Goal: Information Seeking & Learning: Learn about a topic

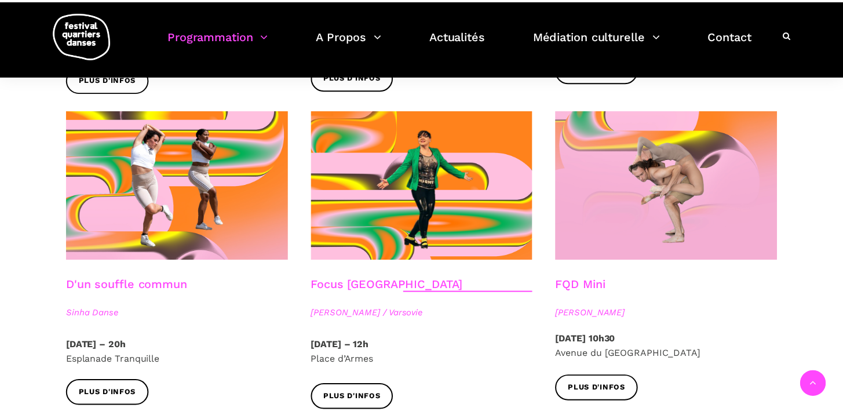
scroll to position [1262, 0]
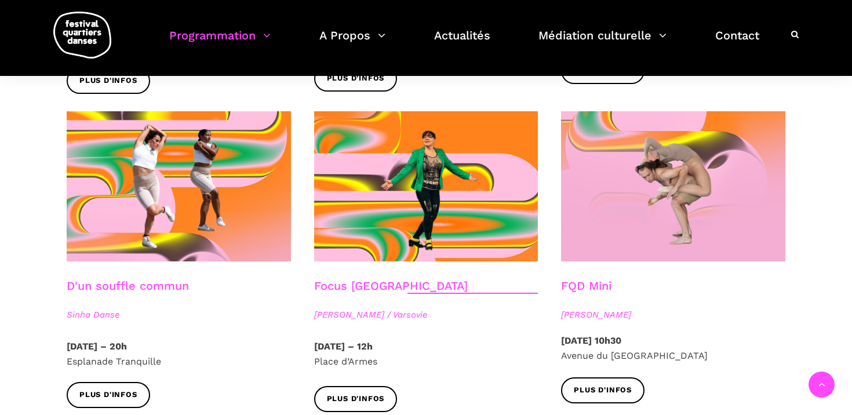
click at [587, 262] on div at bounding box center [672, 195] width 247 height 168
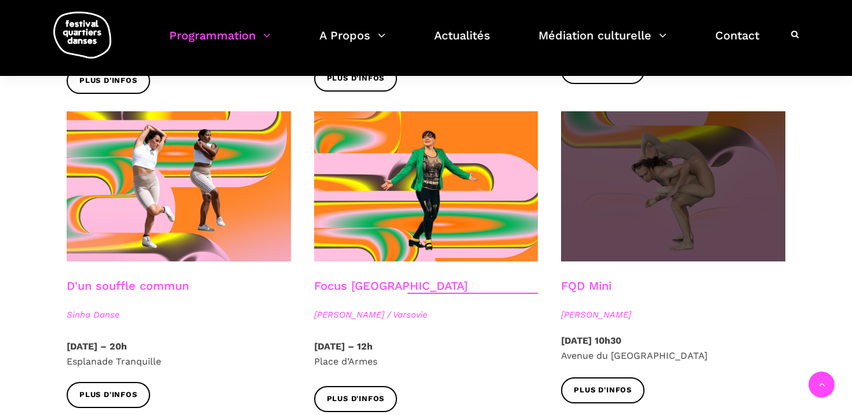
click at [603, 223] on span at bounding box center [673, 186] width 224 height 150
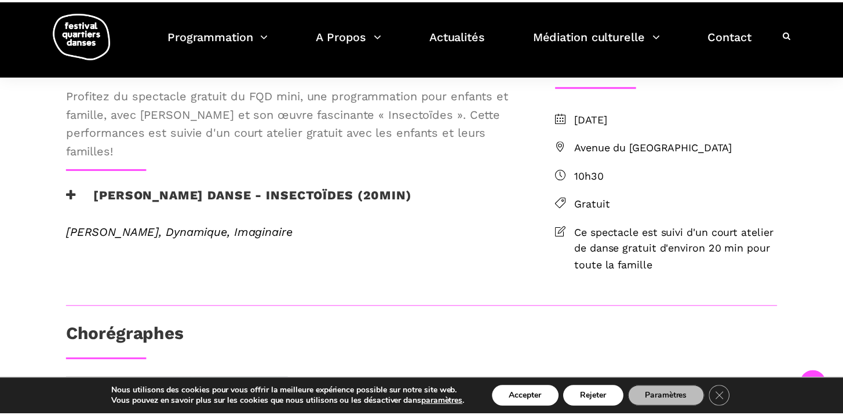
scroll to position [322, 0]
